Goal: Consume media (video, audio)

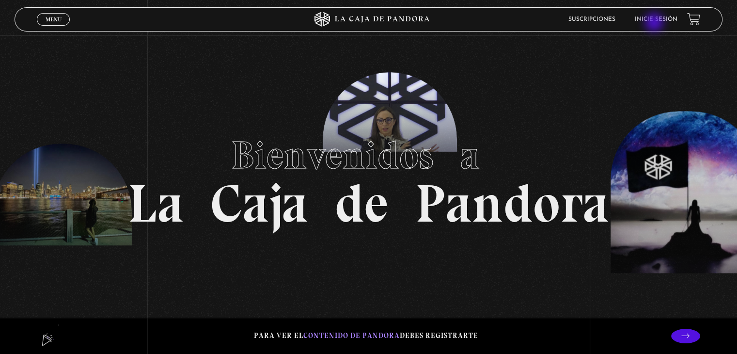
click at [654, 22] on link "Inicie sesión" at bounding box center [655, 19] width 43 height 6
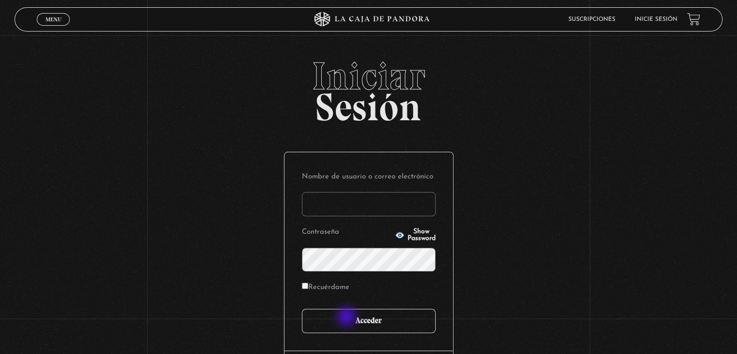
type input "mcamachoq06@gmail.com"
click at [348, 321] on input "Acceder" at bounding box center [369, 321] width 134 height 24
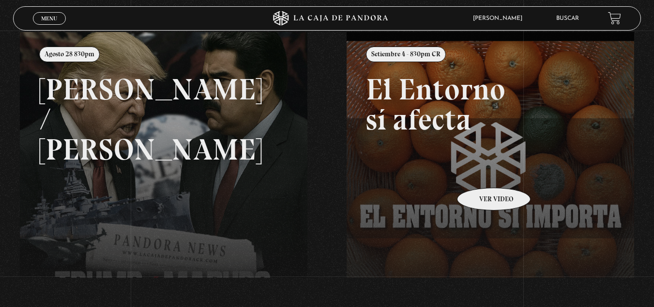
scroll to position [145, 0]
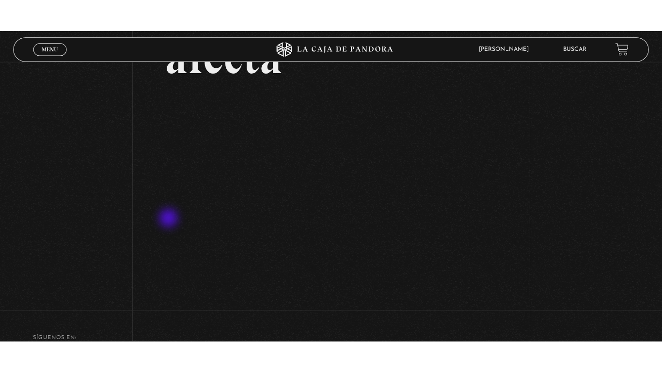
scroll to position [97, 0]
